Goal: Information Seeking & Learning: Check status

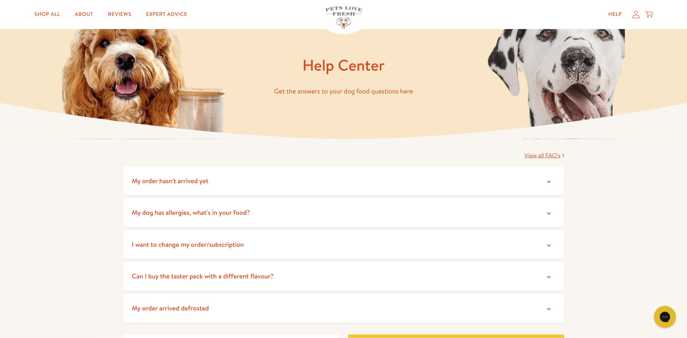
scroll to position [37, 0]
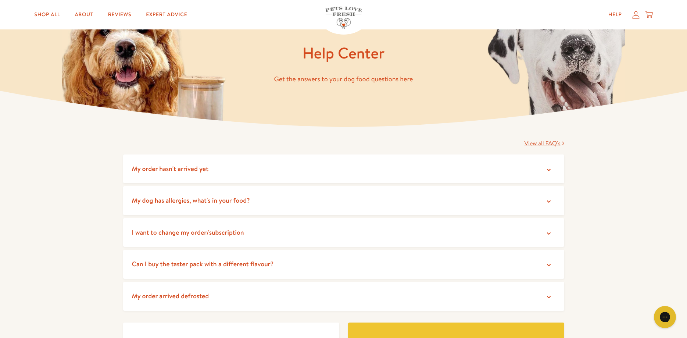
click at [541, 295] on summary "My order arrived defrosted" at bounding box center [343, 295] width 441 height 29
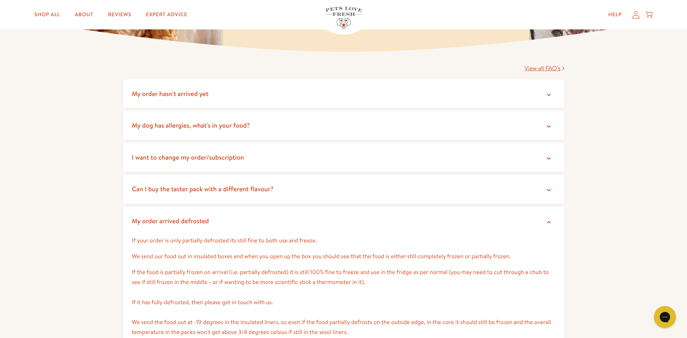
scroll to position [0, 0]
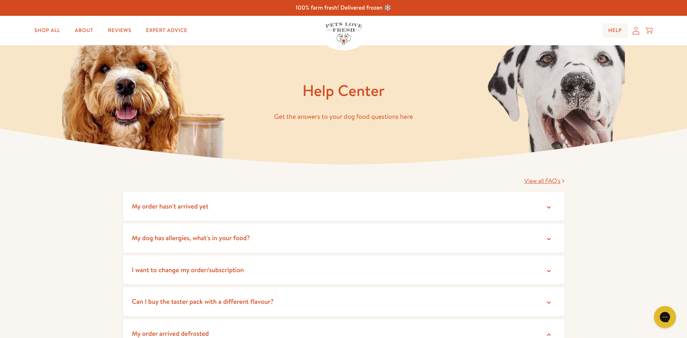
click at [611, 33] on link "Help" at bounding box center [614, 30] width 25 height 15
click at [637, 32] on icon at bounding box center [635, 30] width 7 height 7
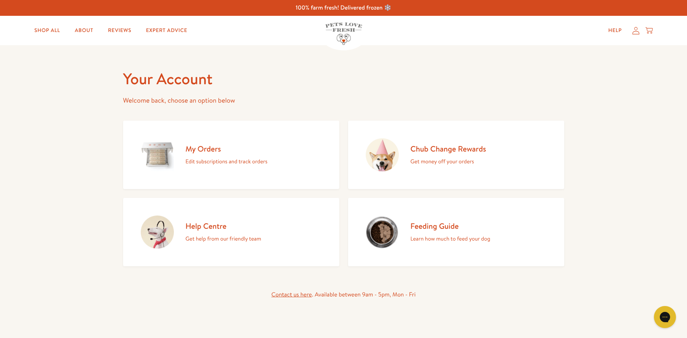
click at [198, 149] on h2 "My Orders" at bounding box center [227, 149] width 82 height 10
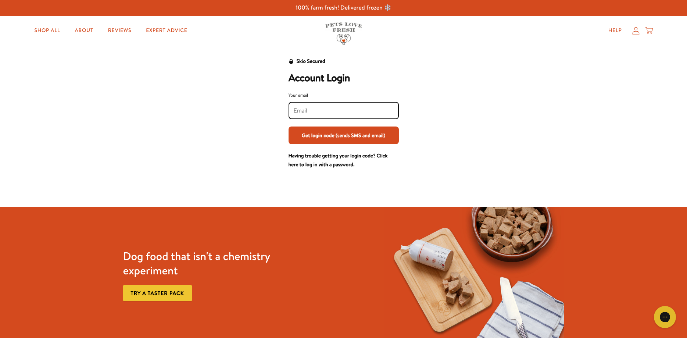
click at [298, 108] on input "Your email" at bounding box center [344, 111] width 100 height 8
click at [257, 127] on div "Skio Secured Account Login Your email Get login code (sends SMS and email) Havi…" at bounding box center [344, 113] width 456 height 112
click at [320, 136] on button "Get login code (sends SMS and email)" at bounding box center [343, 135] width 110 height 18
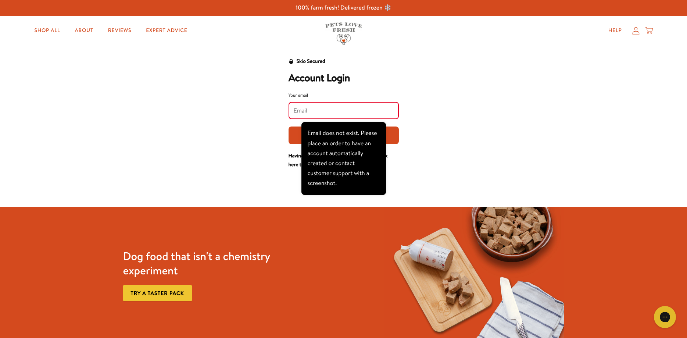
click at [249, 131] on div "Skio Secured Account Login Your email Get login code (sends SMS and email) Havi…" at bounding box center [344, 113] width 456 height 112
click at [299, 111] on input "Your email" at bounding box center [344, 111] width 100 height 8
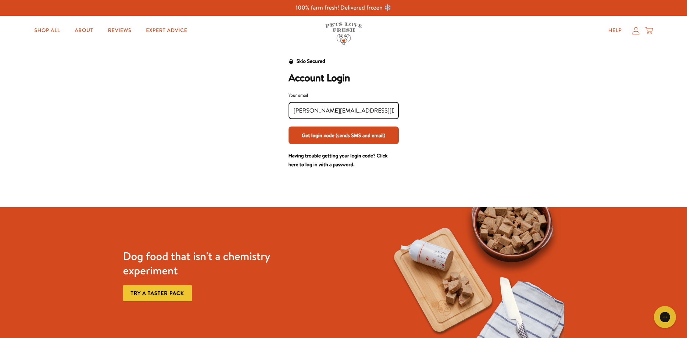
type input "karen.cadore1964@gmail.com"
click at [333, 139] on button "Get login code (sends SMS and email)" at bounding box center [343, 135] width 110 height 18
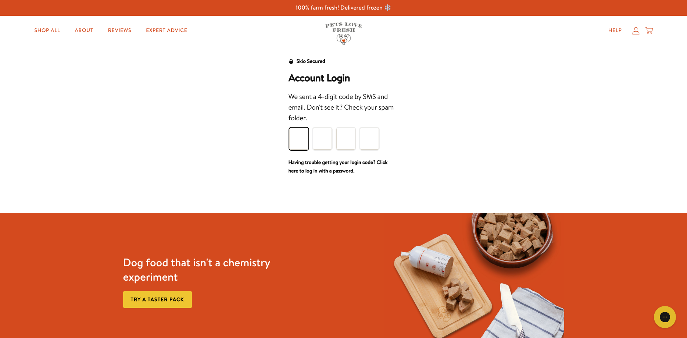
type input "7"
click at [301, 138] on input "7" at bounding box center [298, 138] width 19 height 22
type input "8"
type input "7"
type input "6"
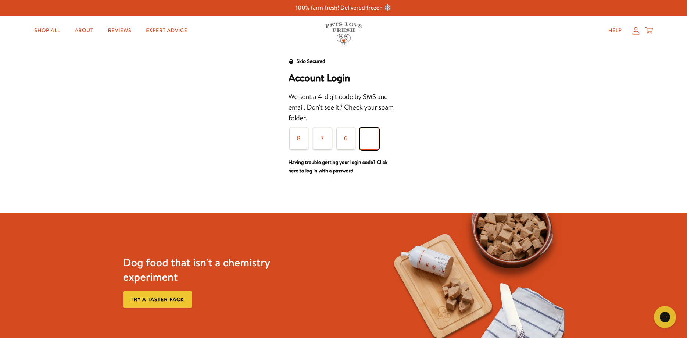
type input "5"
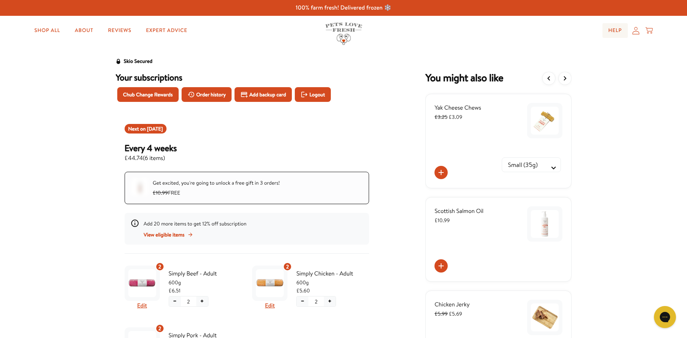
click at [614, 30] on link "Help" at bounding box center [614, 30] width 25 height 15
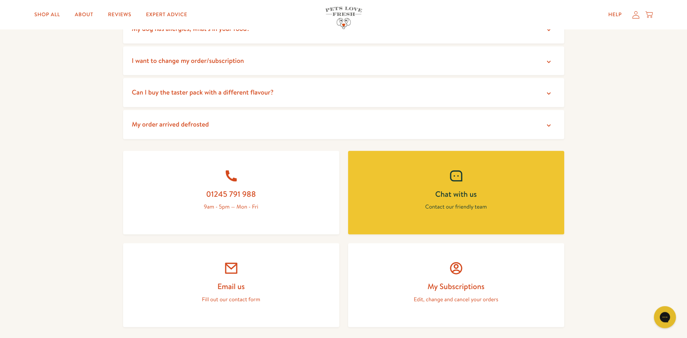
scroll to position [225, 0]
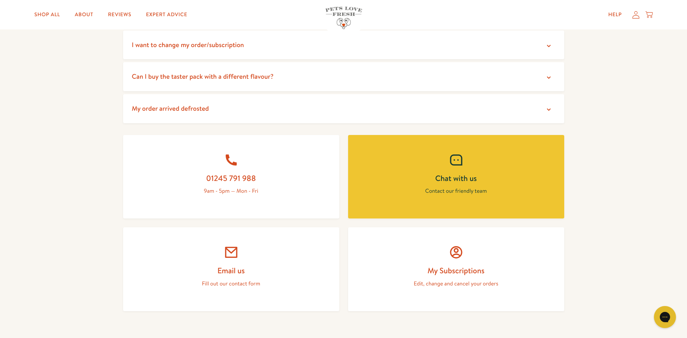
click at [224, 265] on link "Email us Fill out our contact form" at bounding box center [231, 269] width 216 height 84
